Goal: Navigation & Orientation: Find specific page/section

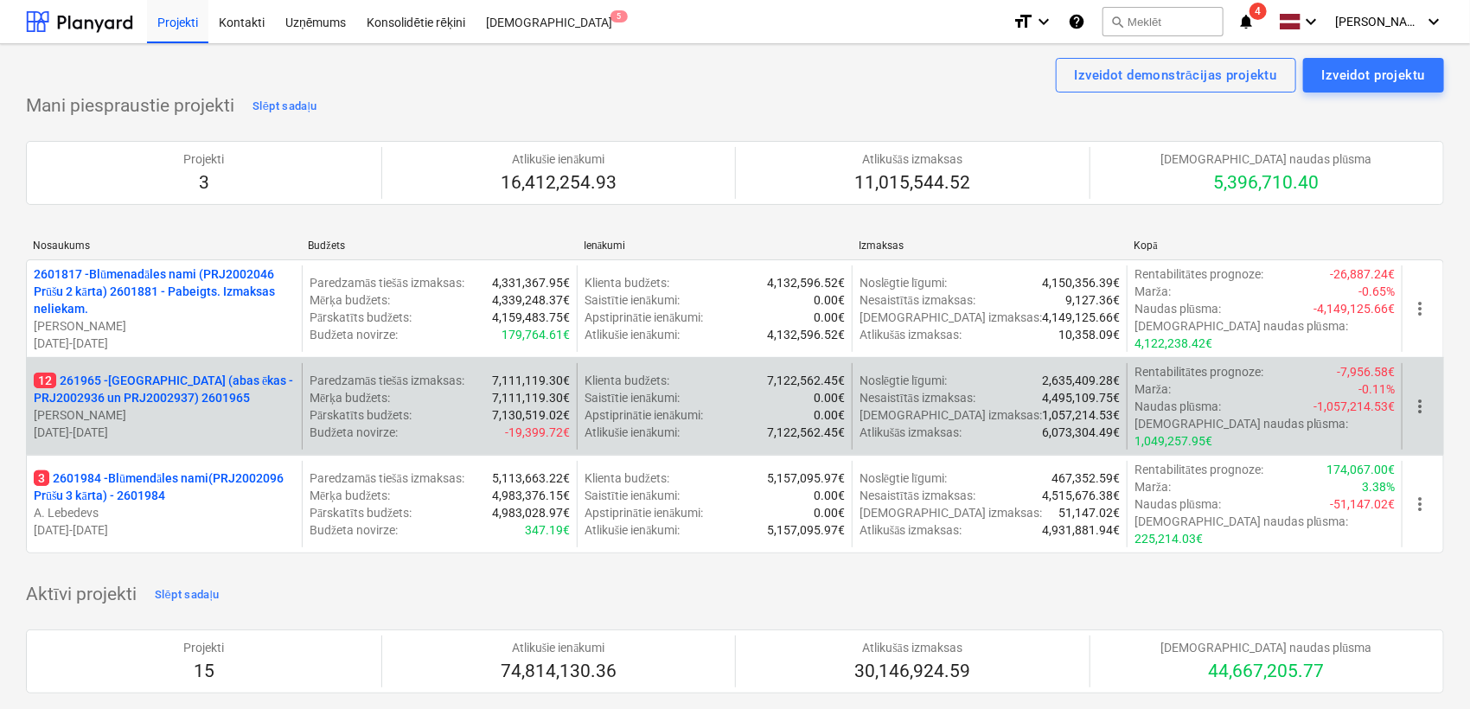
click at [155, 374] on p "12 261965 - [GEOGRAPHIC_DATA] (abas ēkas - PRJ2002936 un PRJ2002937) 2601965" at bounding box center [164, 389] width 261 height 35
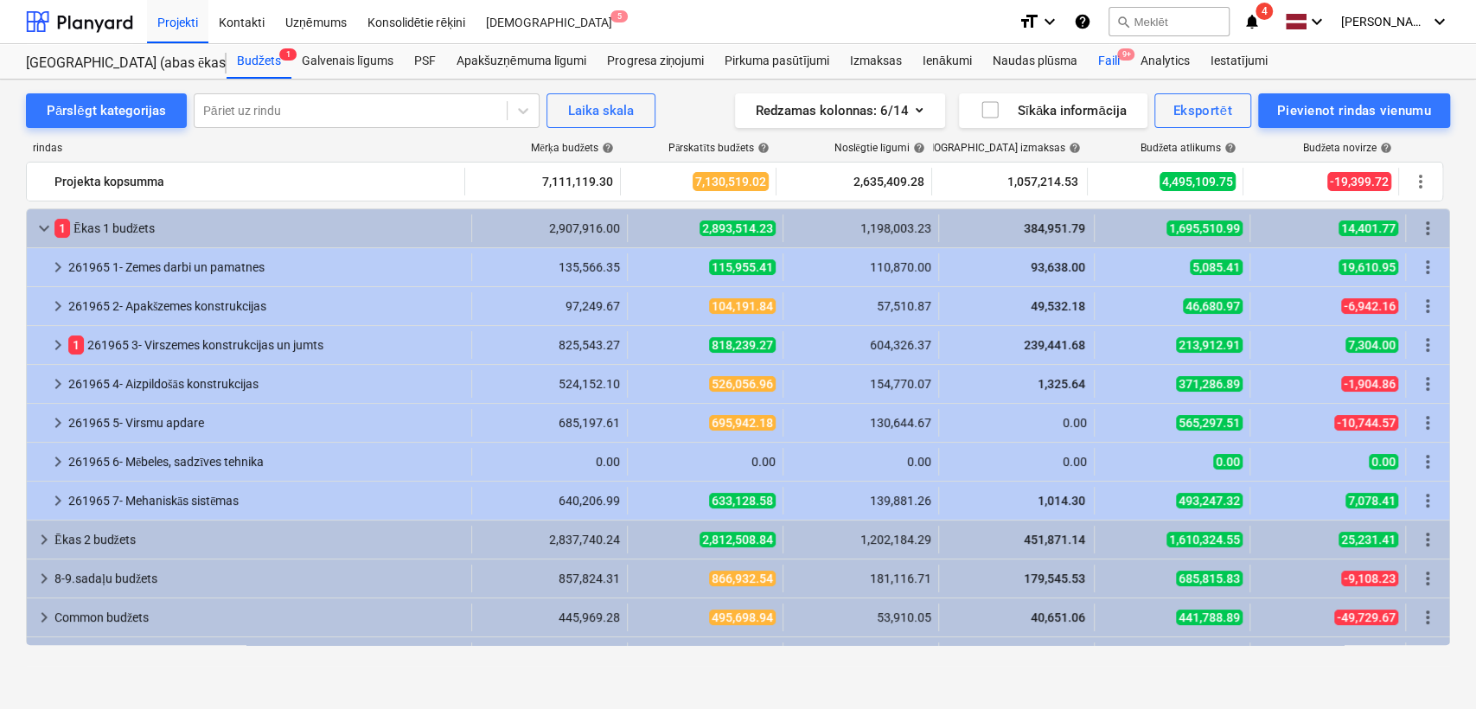
click at [1114, 51] on div "Faili 9+" at bounding box center [1108, 61] width 42 height 35
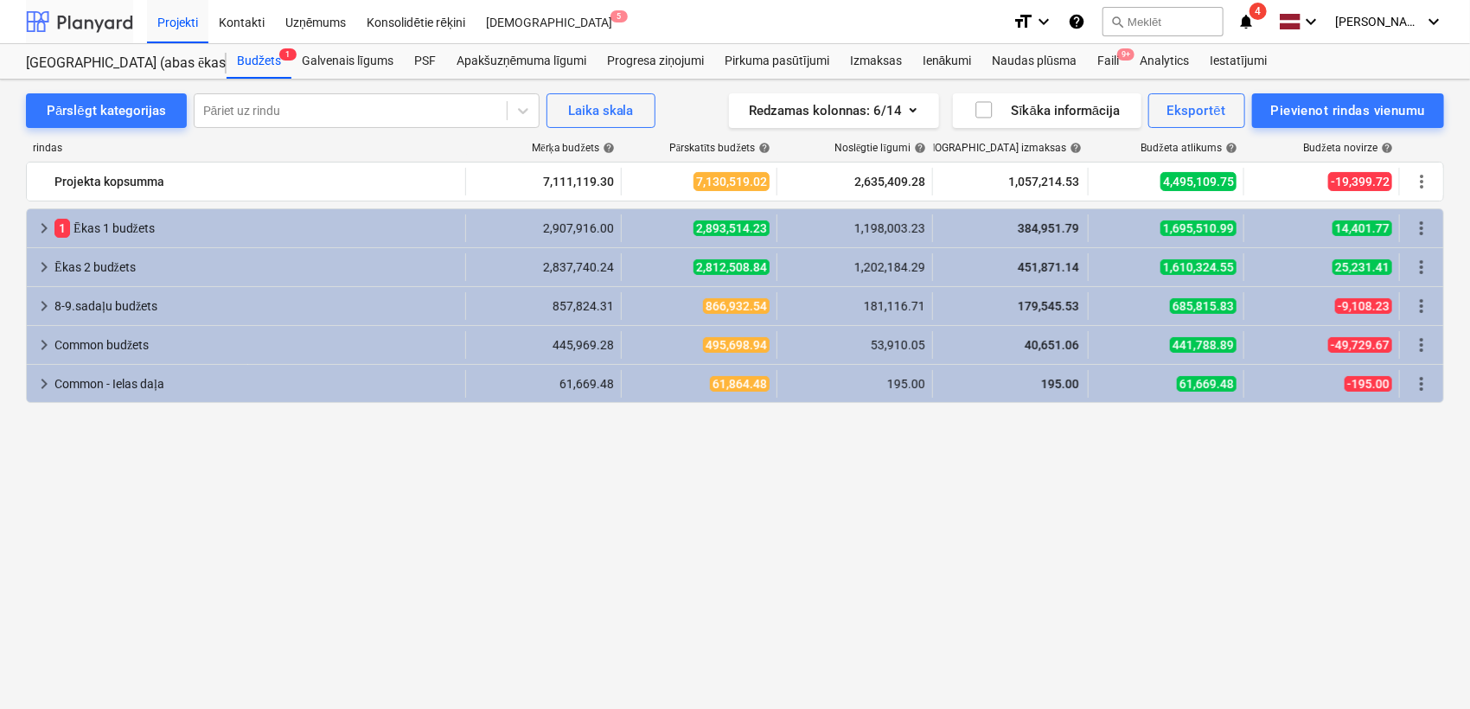
drag, startPoint x: 69, startPoint y: 21, endPoint x: 74, endPoint y: 30, distance: 10.8
click at [69, 21] on div at bounding box center [79, 21] width 107 height 43
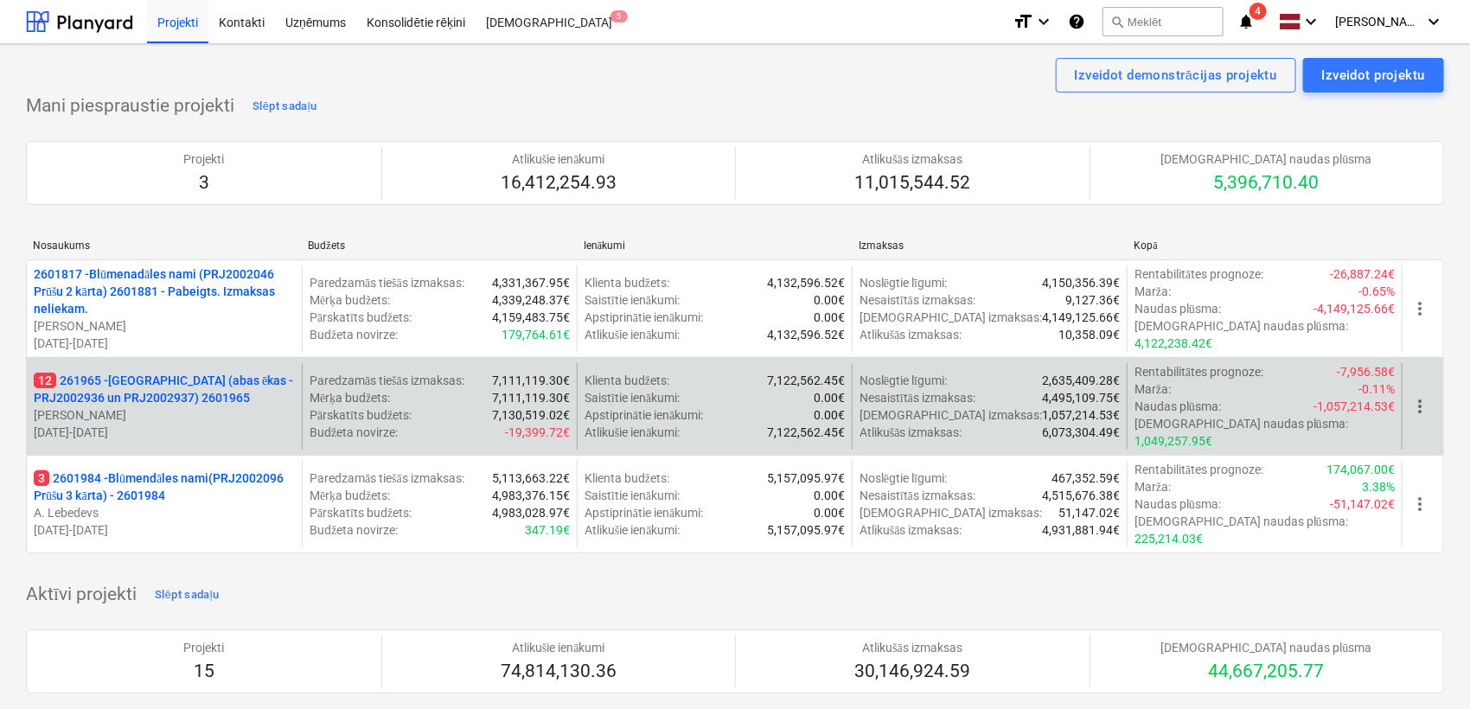
click at [138, 372] on p "12 261965 - [GEOGRAPHIC_DATA] (abas ēkas - PRJ2002936 un PRJ2002937) 2601965" at bounding box center [164, 389] width 261 height 35
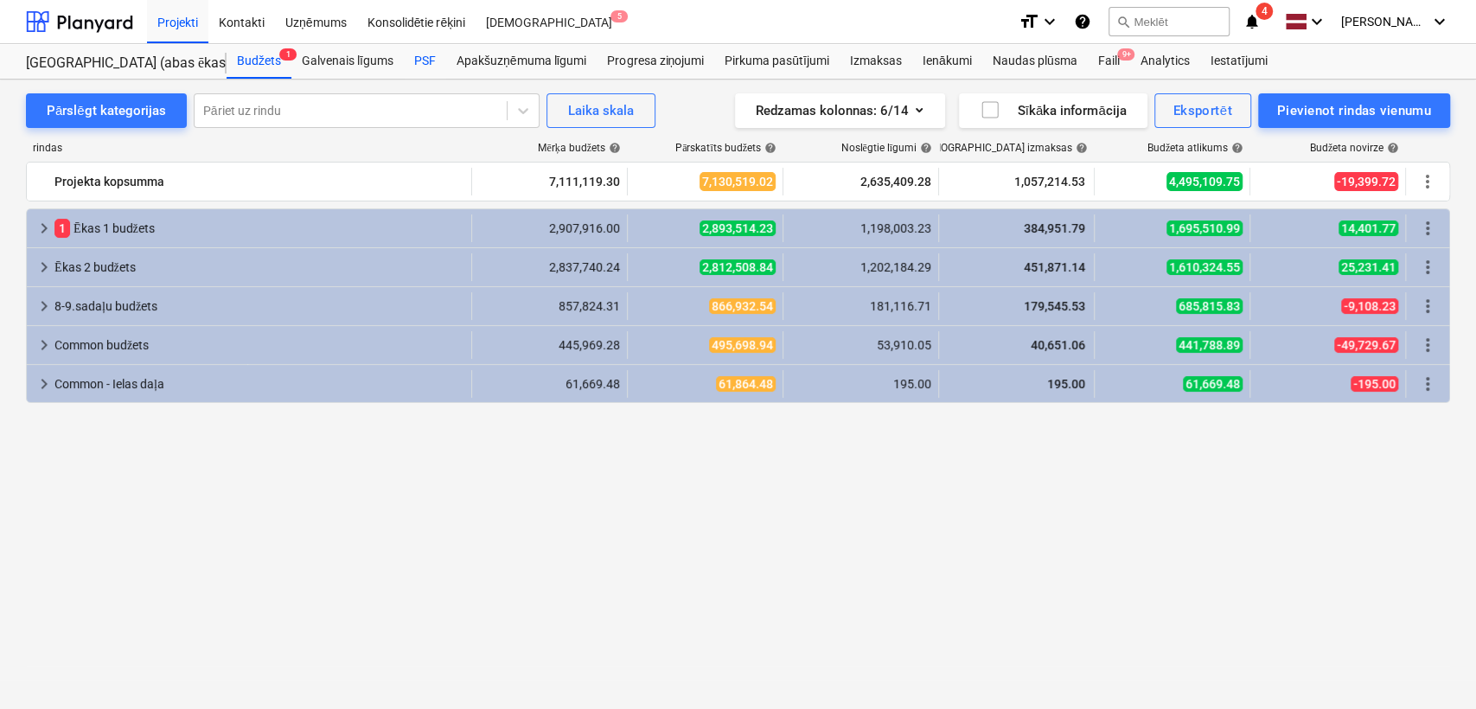
click at [435, 61] on div "PSF" at bounding box center [425, 61] width 42 height 35
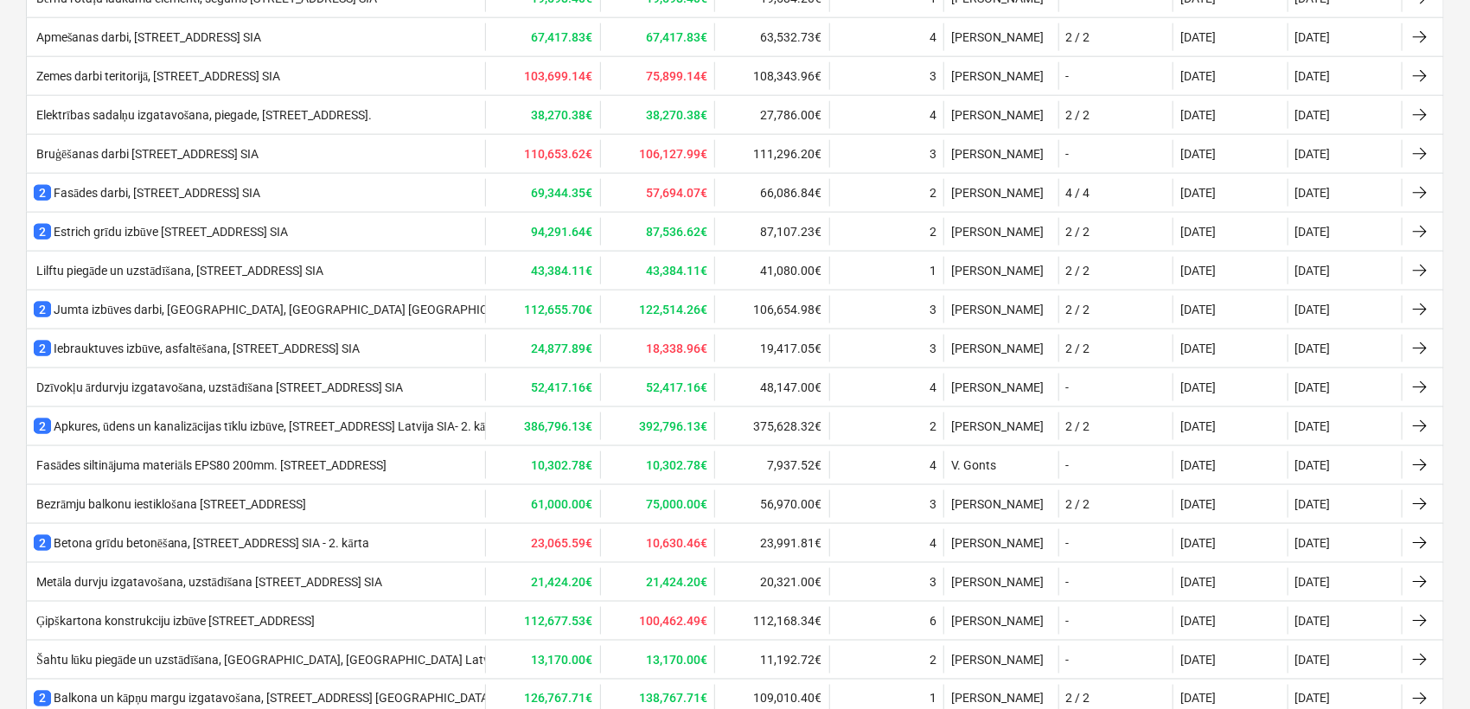
scroll to position [1151, 0]
